Goal: Complete application form: Complete application form

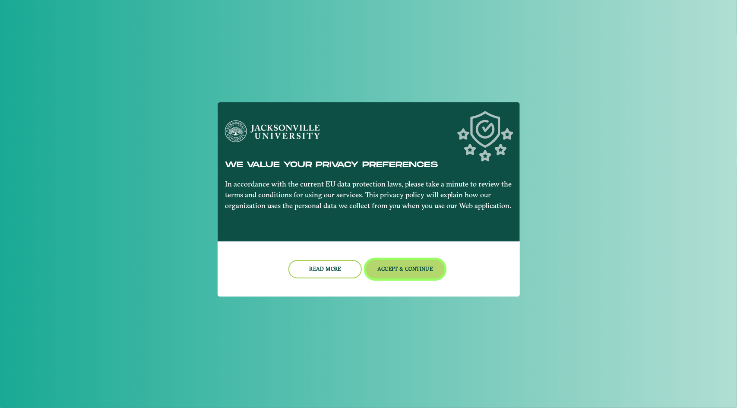
click at [404, 271] on button "Accept & Continue" at bounding box center [405, 269] width 78 height 19
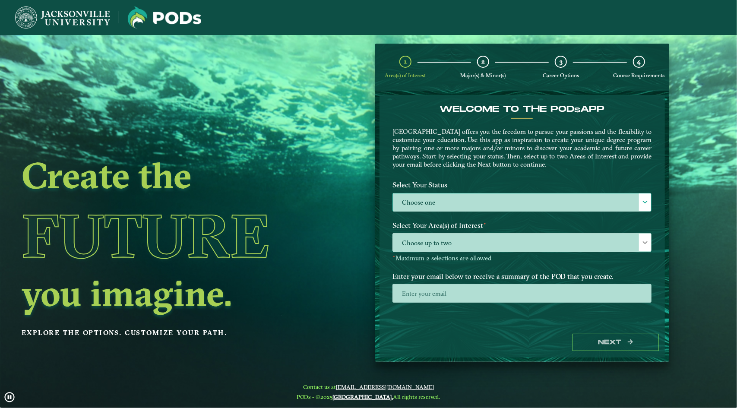
click at [499, 198] on label "Choose one" at bounding box center [522, 202] width 258 height 19
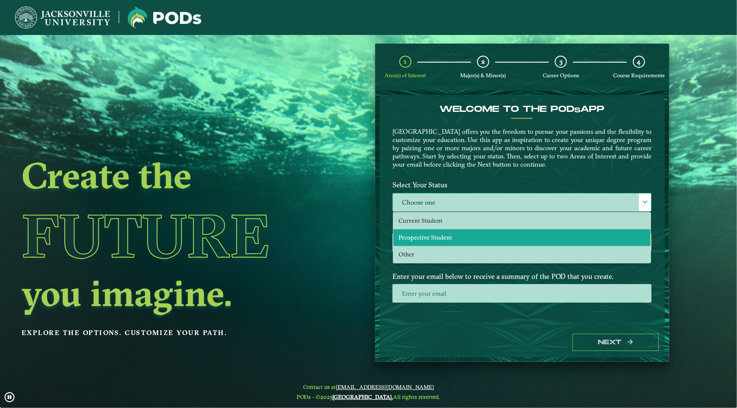
click at [482, 234] on li "Prospective Student" at bounding box center [521, 237] width 257 height 17
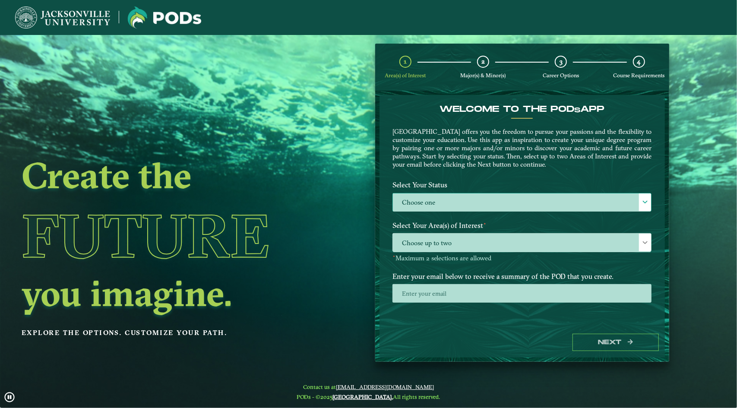
select select "[object Object]"
click at [480, 243] on span "Choose up to two" at bounding box center [522, 243] width 258 height 19
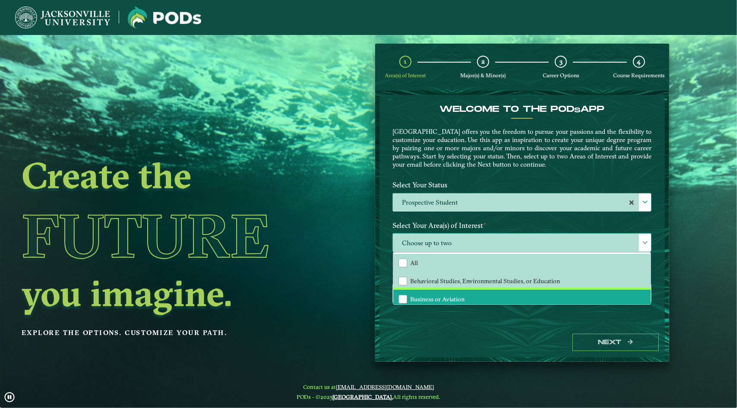
click at [475, 299] on li "Business or Aviation" at bounding box center [521, 299] width 257 height 18
click at [474, 327] on div "Welcome to the POD s app [GEOGRAPHIC_DATA] offers you the freedom to pursue you…" at bounding box center [522, 211] width 285 height 233
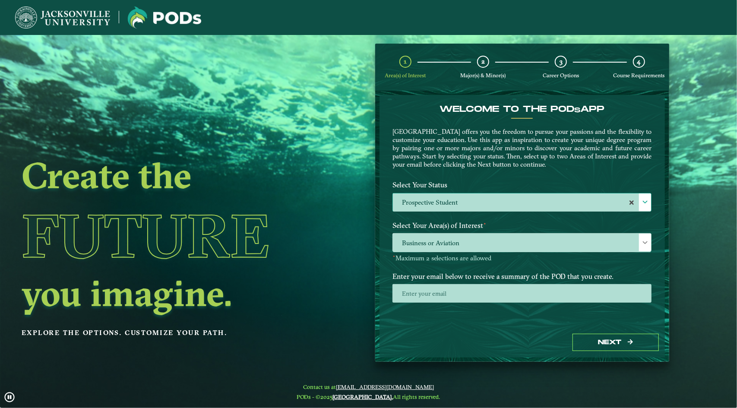
click at [51, 25] on img at bounding box center [62, 17] width 95 height 22
click at [55, 16] on img at bounding box center [62, 17] width 95 height 22
click at [67, 14] on img at bounding box center [62, 17] width 95 height 22
click at [70, 19] on img at bounding box center [62, 17] width 95 height 22
